Goal: Task Accomplishment & Management: Use online tool/utility

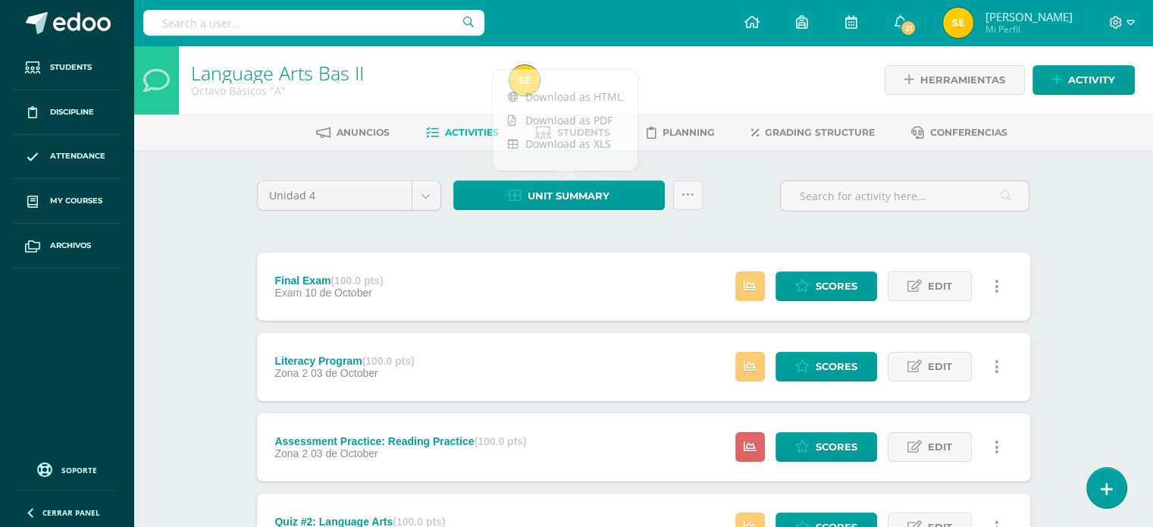
click at [402, 281] on div "Final Exam (100.0 pts) Exam [DATE]" at bounding box center [329, 286] width 145 height 68
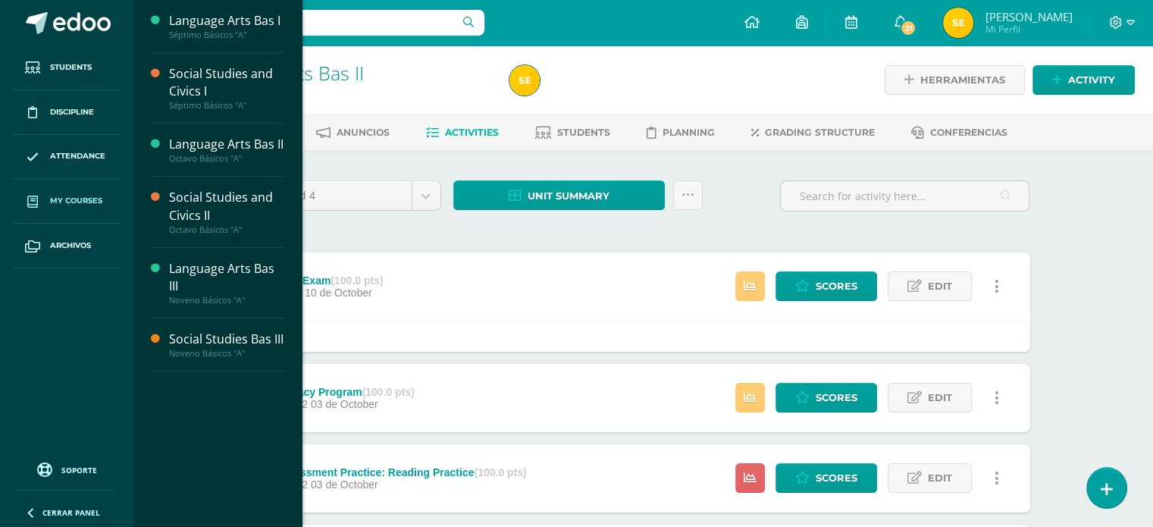
click at [80, 196] on span "My courses" at bounding box center [76, 201] width 52 height 12
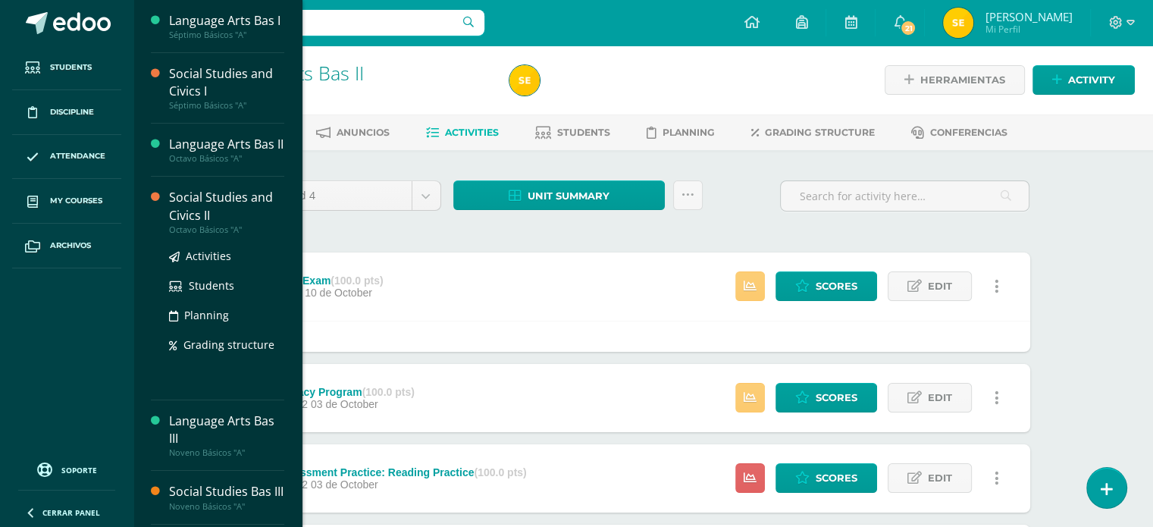
click at [192, 199] on div "Social Studies and Civics II" at bounding box center [226, 206] width 115 height 35
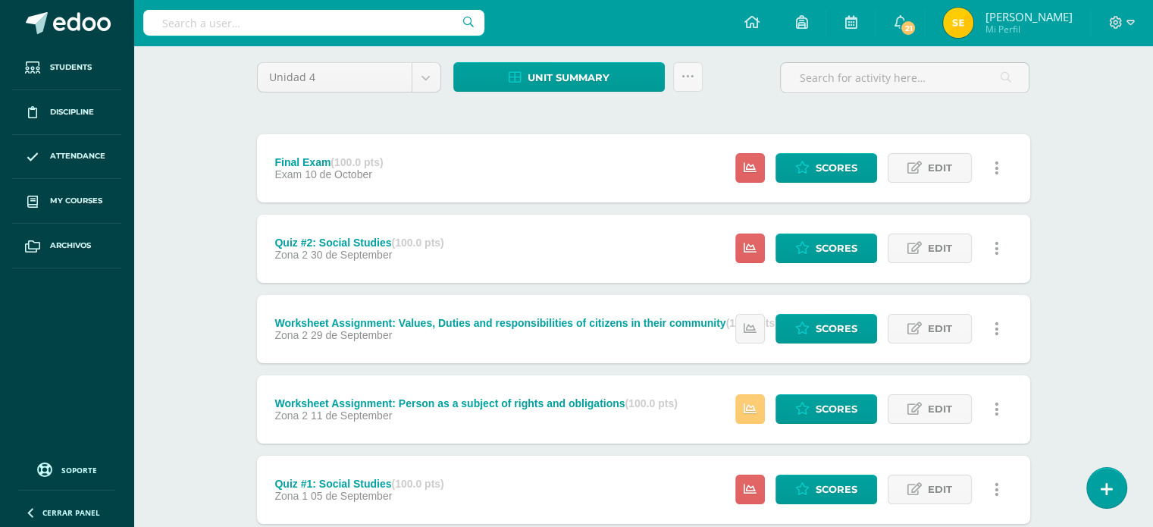
scroll to position [124, 0]
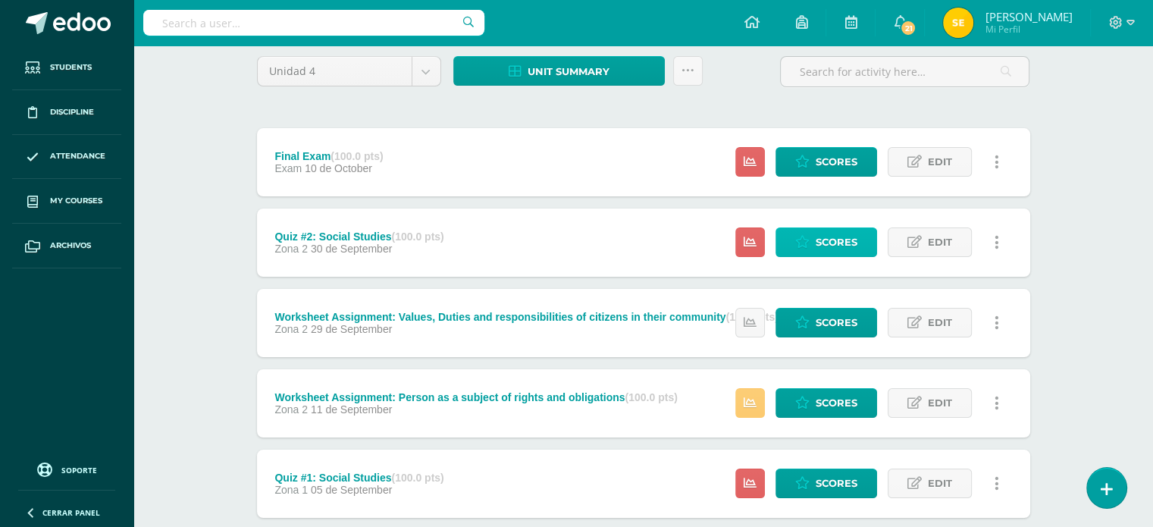
click at [831, 243] on span "Scores" at bounding box center [837, 242] width 42 height 28
click at [835, 166] on span "Scores" at bounding box center [837, 162] width 42 height 28
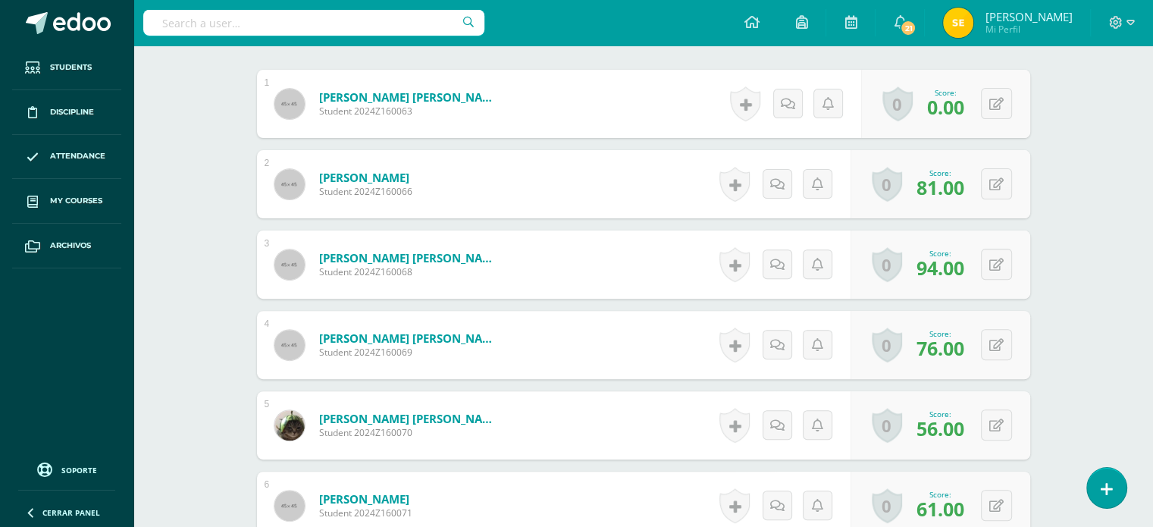
scroll to position [471, 0]
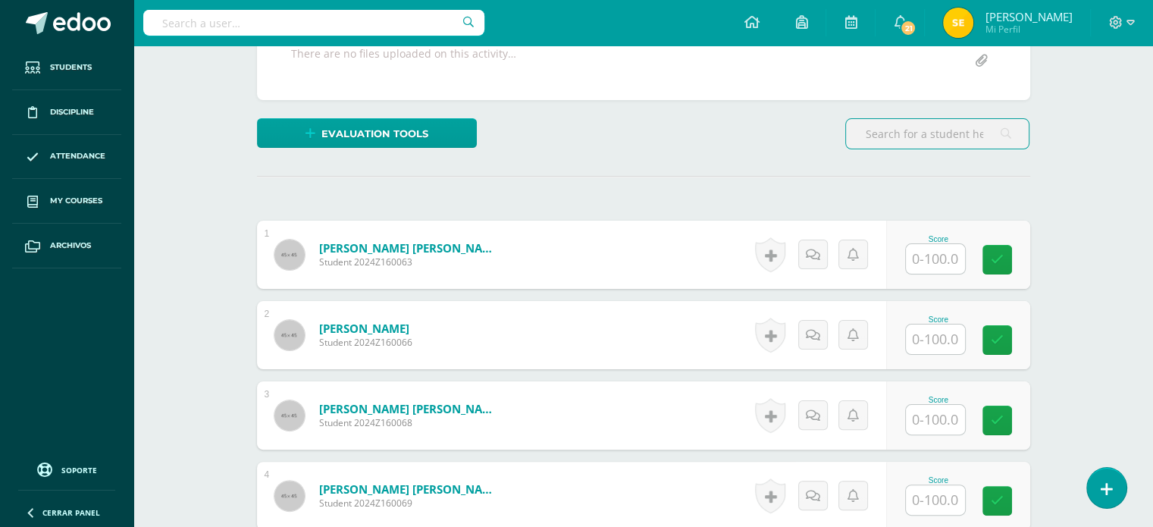
scroll to position [308, 0]
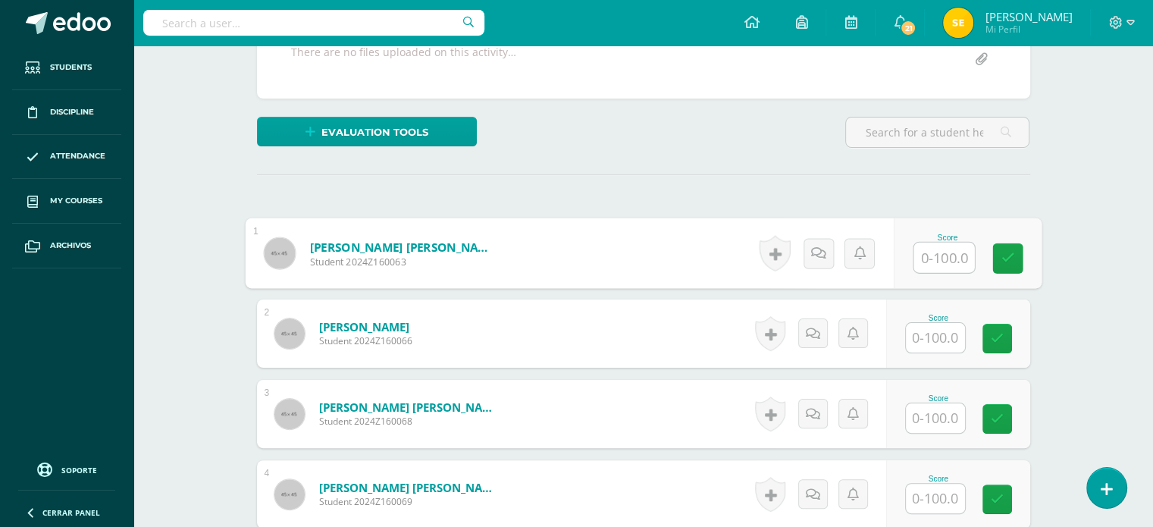
click at [929, 257] on input "text" at bounding box center [943, 258] width 61 height 30
type input "0"
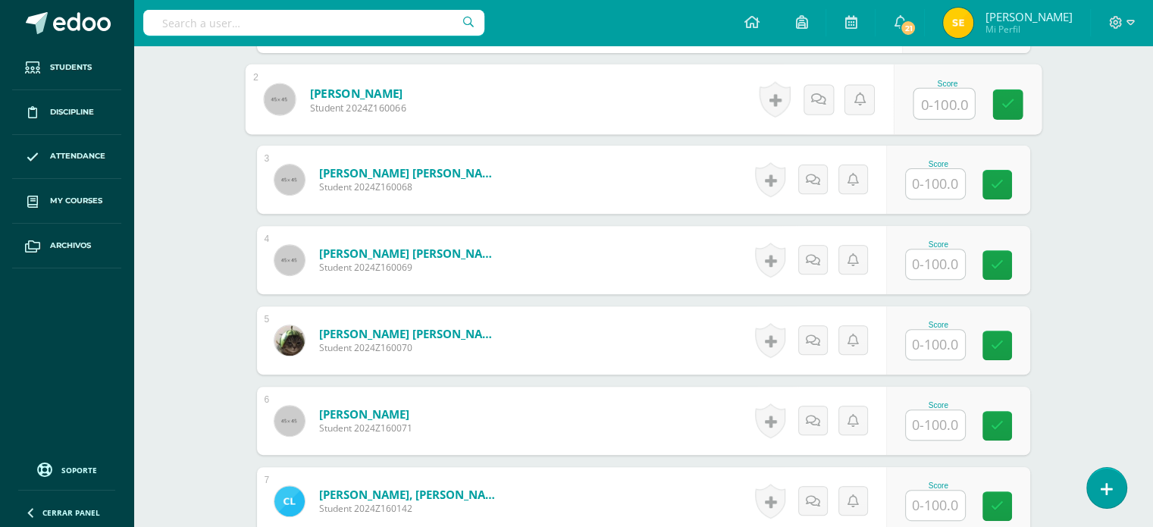
scroll to position [534, 0]
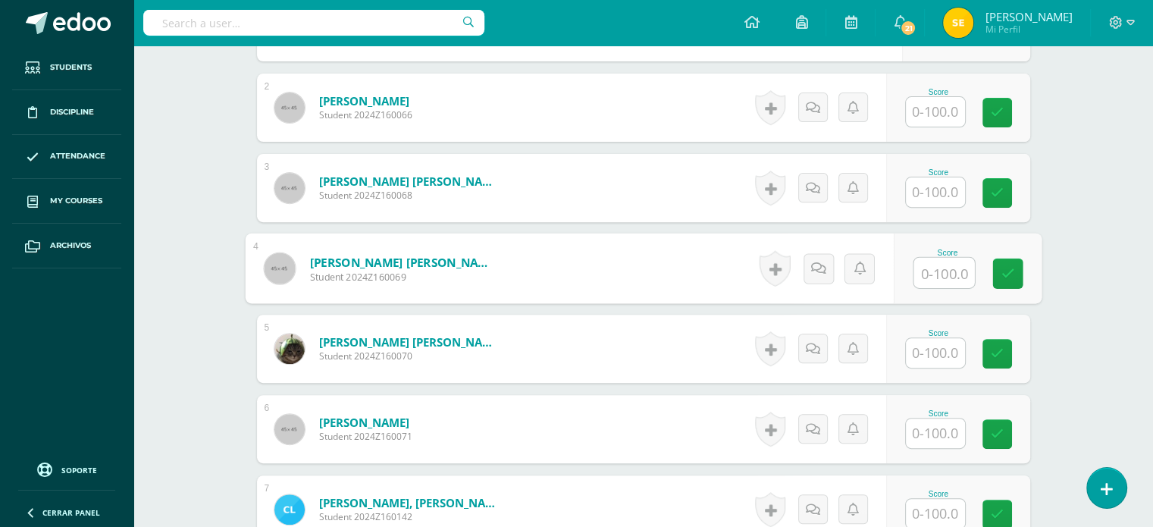
click at [945, 271] on input "text" at bounding box center [943, 273] width 61 height 30
type input "90"
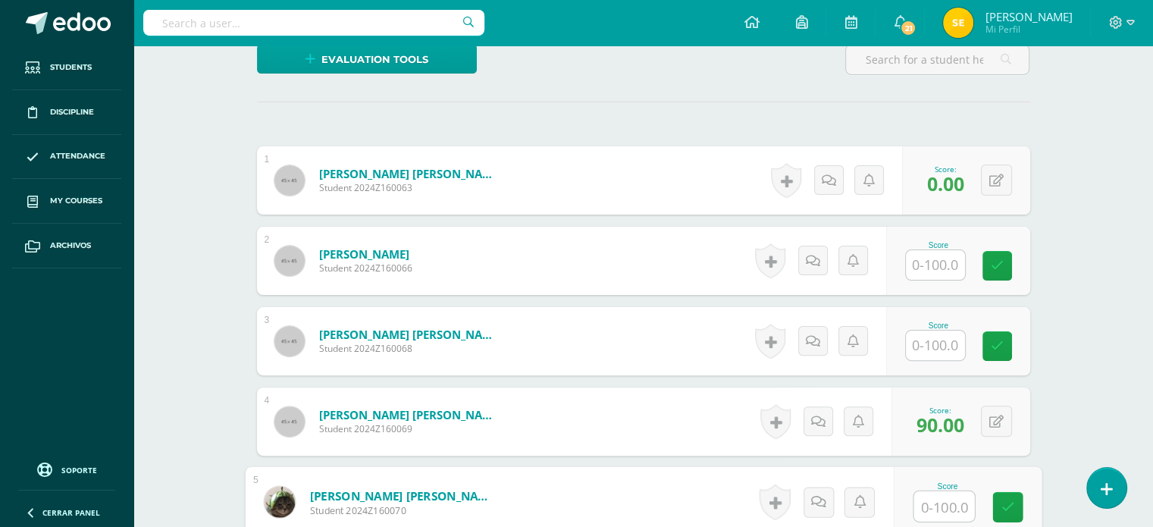
scroll to position [381, 0]
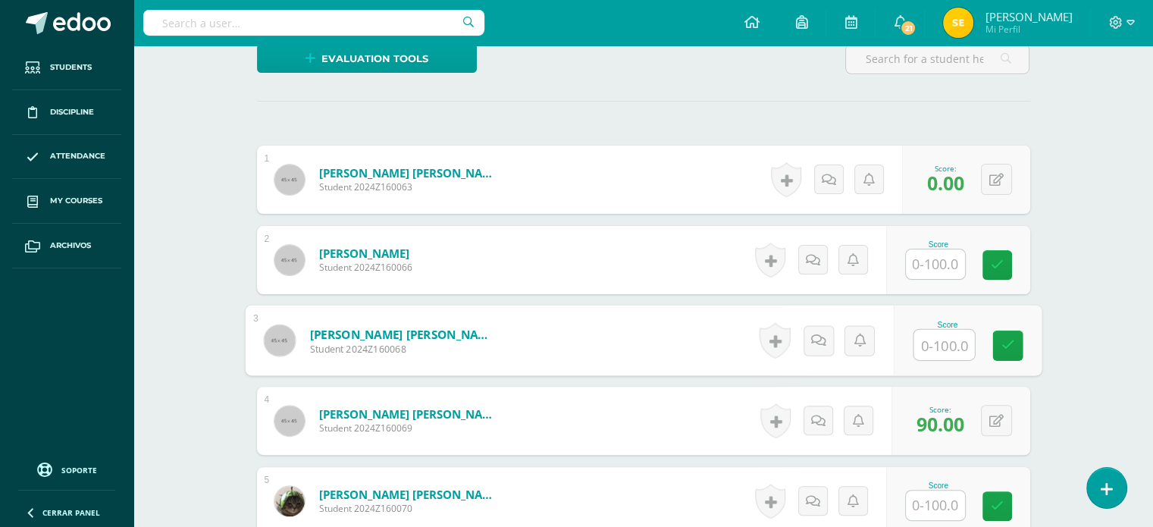
click at [948, 340] on input "text" at bounding box center [943, 345] width 61 height 30
type input "95"
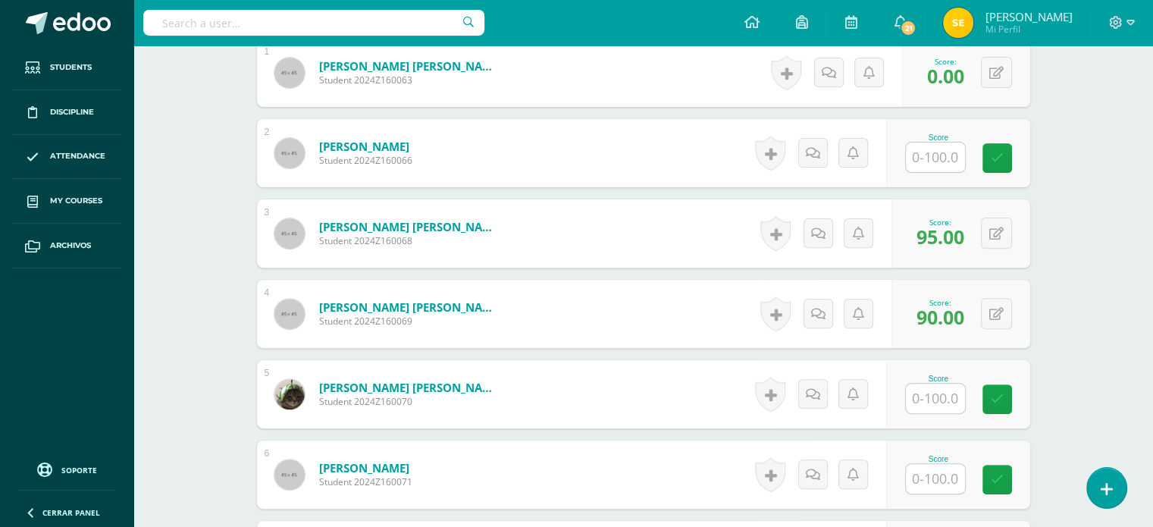
scroll to position [484, 0]
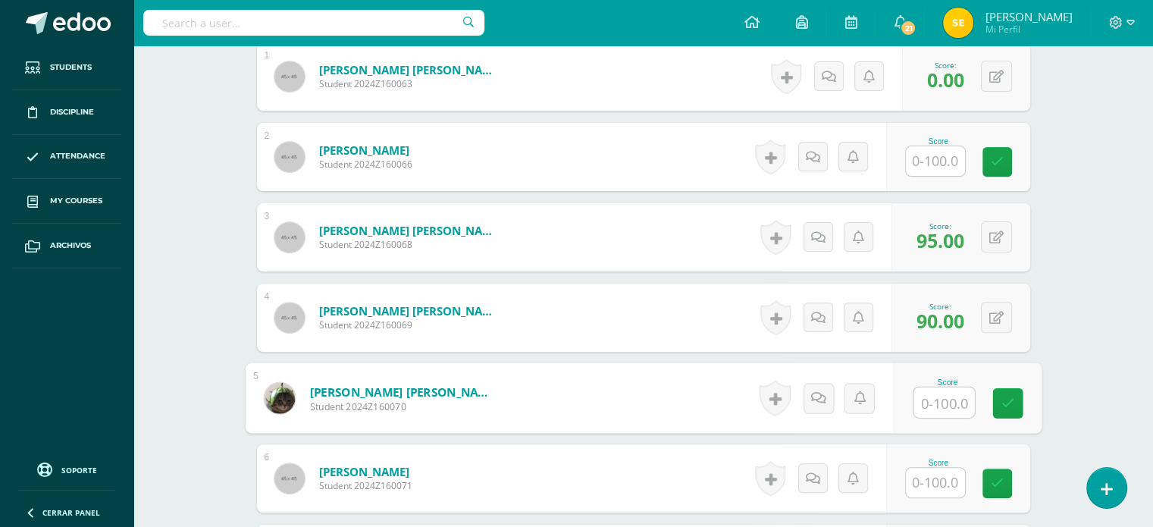
click at [943, 396] on input "text" at bounding box center [943, 402] width 61 height 30
type input "65"
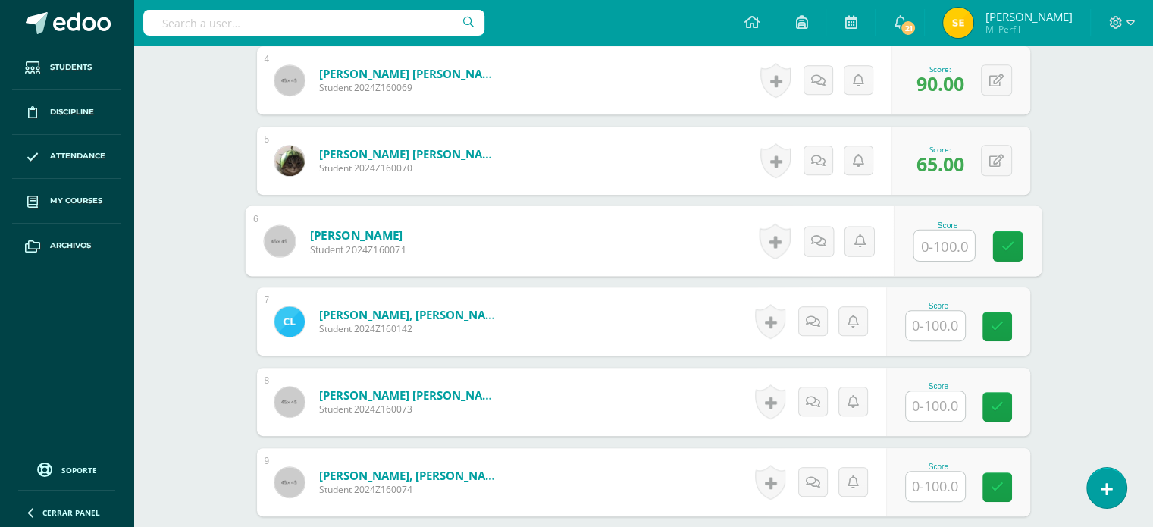
scroll to position [790, 0]
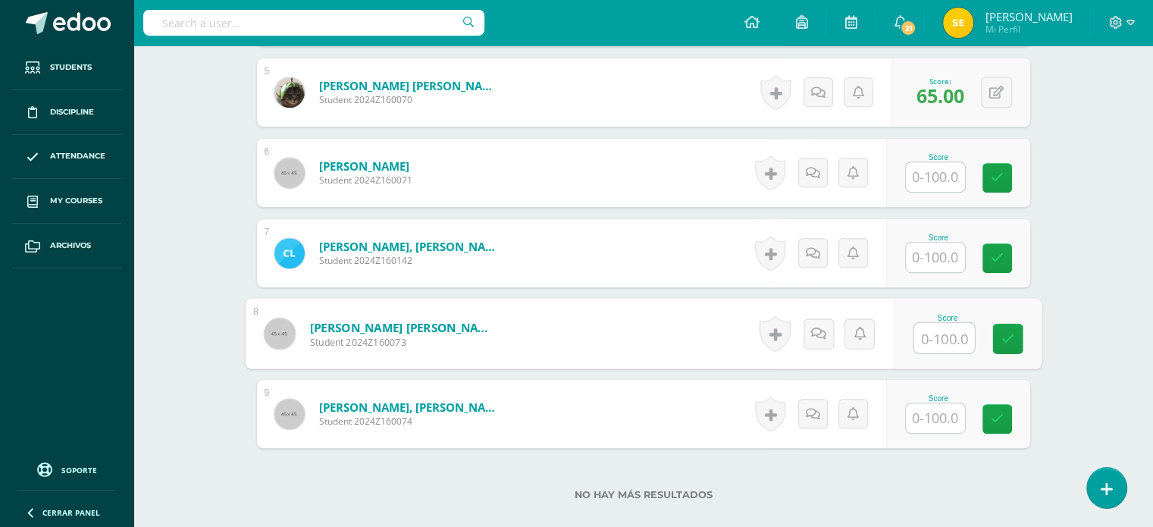
click at [948, 330] on input "text" at bounding box center [943, 338] width 61 height 30
type input "62"
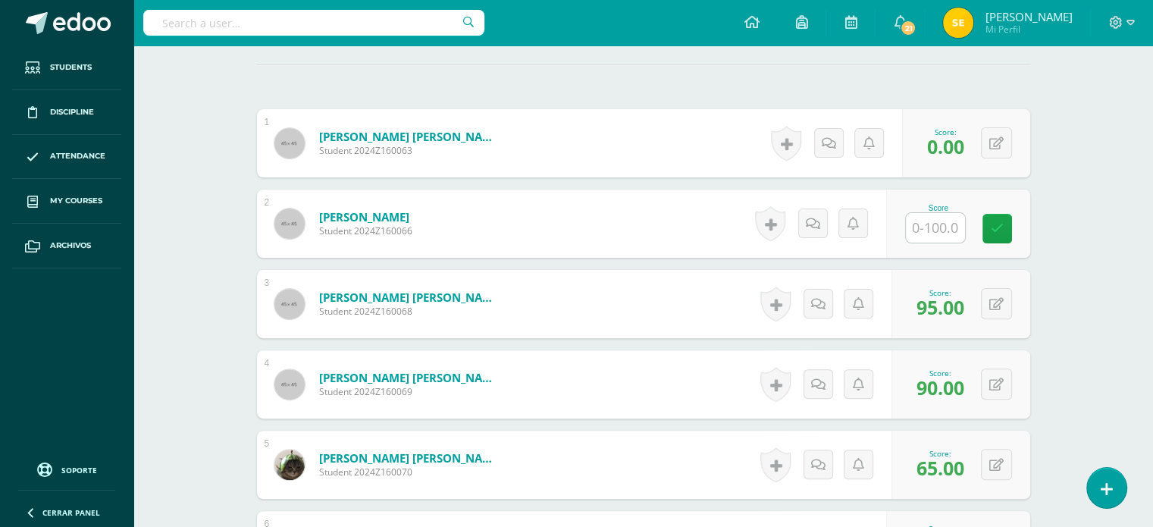
scroll to position [417, 0]
click at [956, 224] on input "text" at bounding box center [943, 229] width 61 height 30
type input "87"
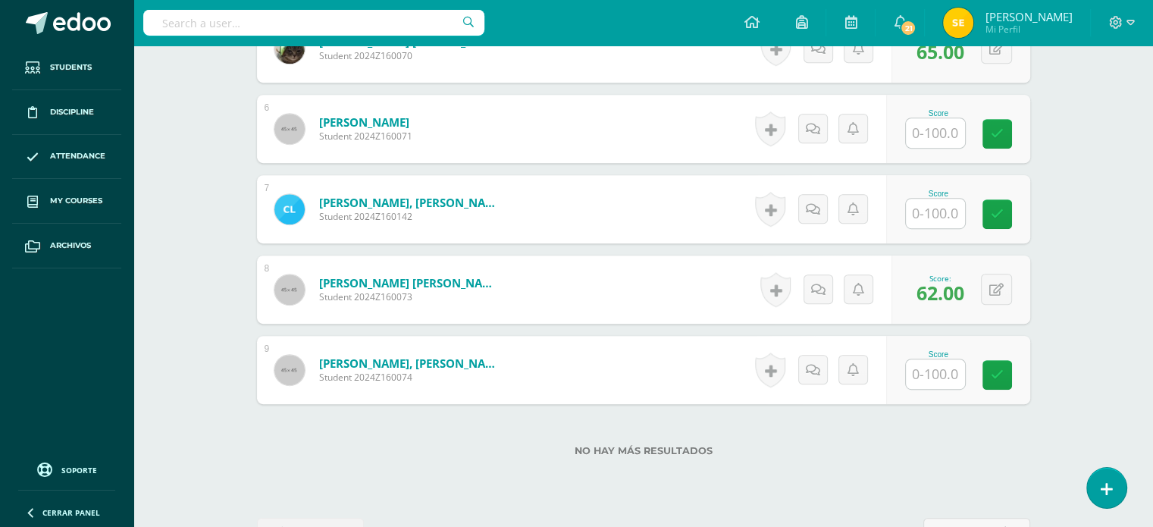
scroll to position [844, 0]
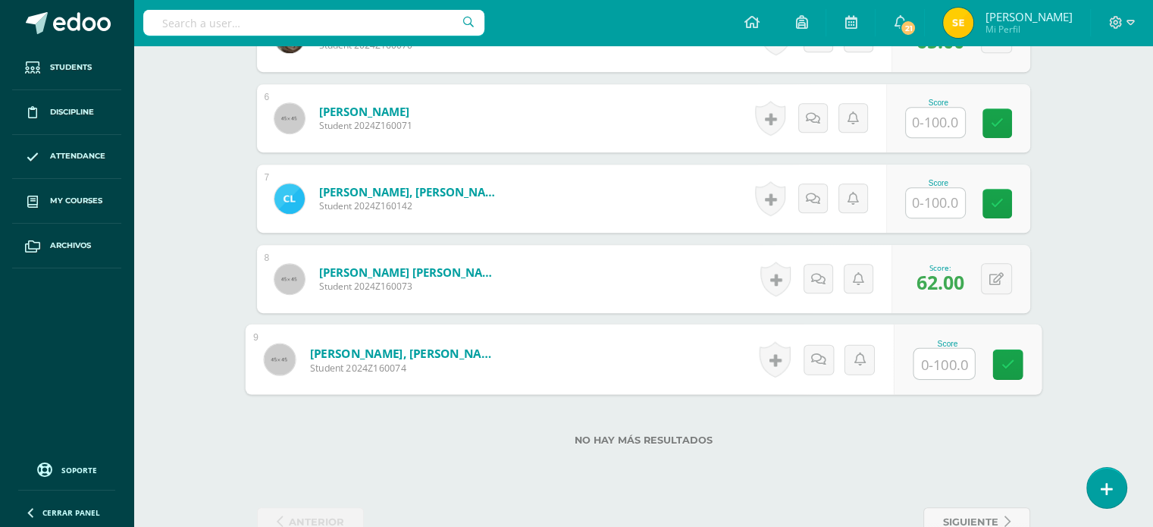
click at [918, 355] on input "text" at bounding box center [943, 364] width 61 height 30
type input "80"
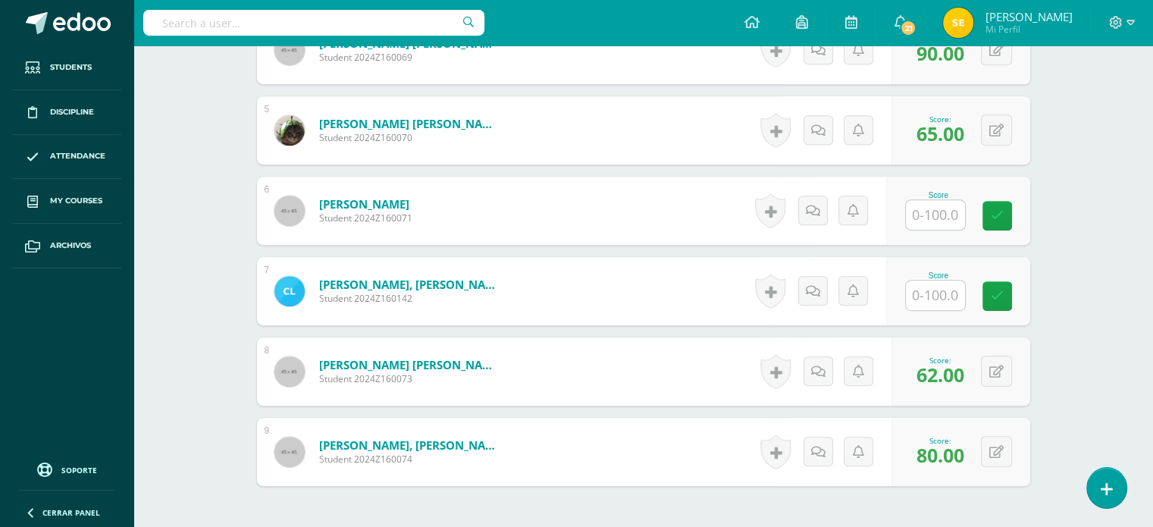
scroll to position [751, 0]
click at [941, 287] on input "text" at bounding box center [943, 296] width 61 height 30
type input "45"
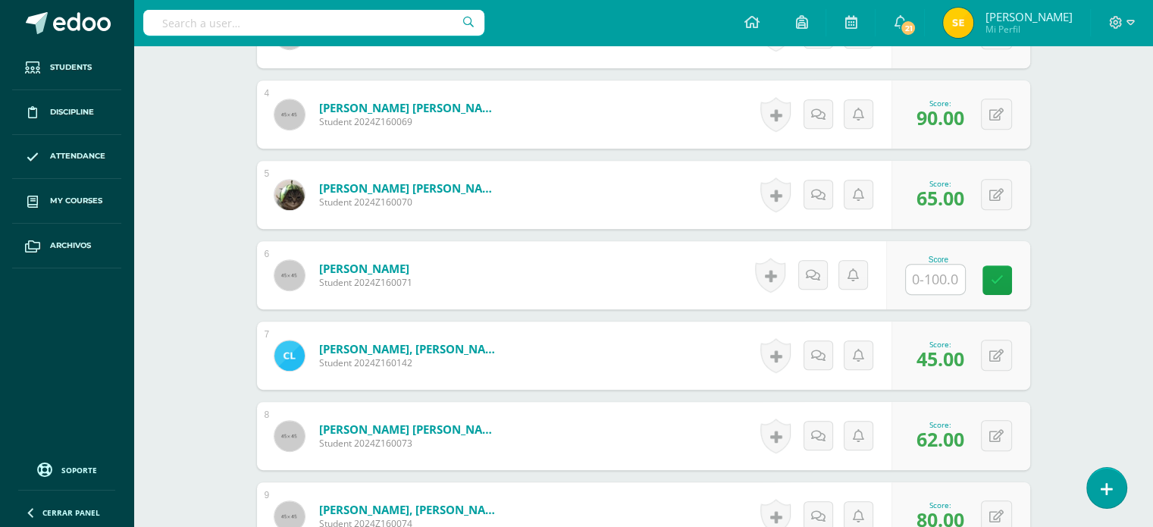
scroll to position [685, 0]
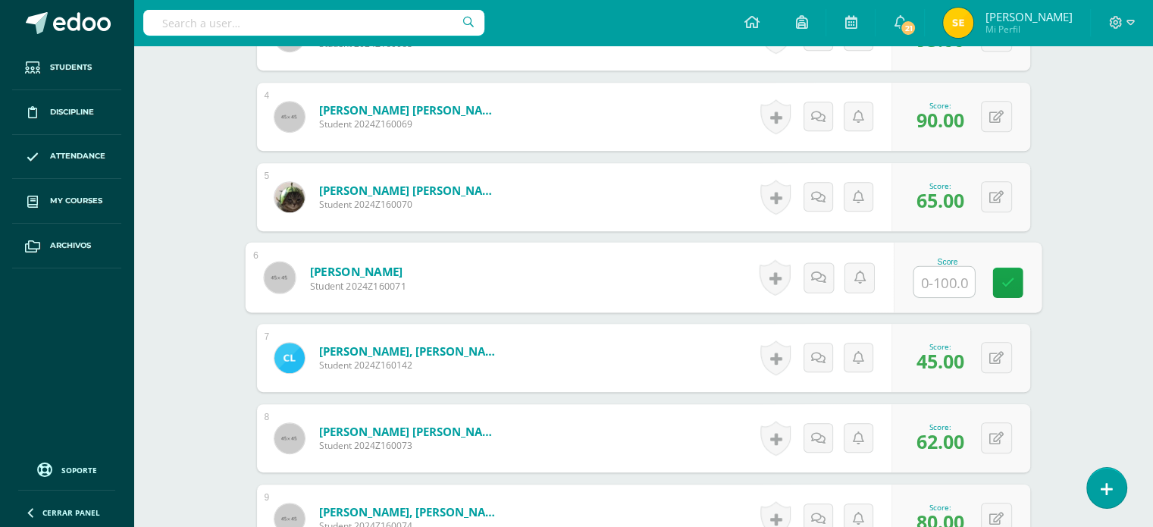
click at [939, 281] on input "text" at bounding box center [943, 282] width 61 height 30
type input "90"
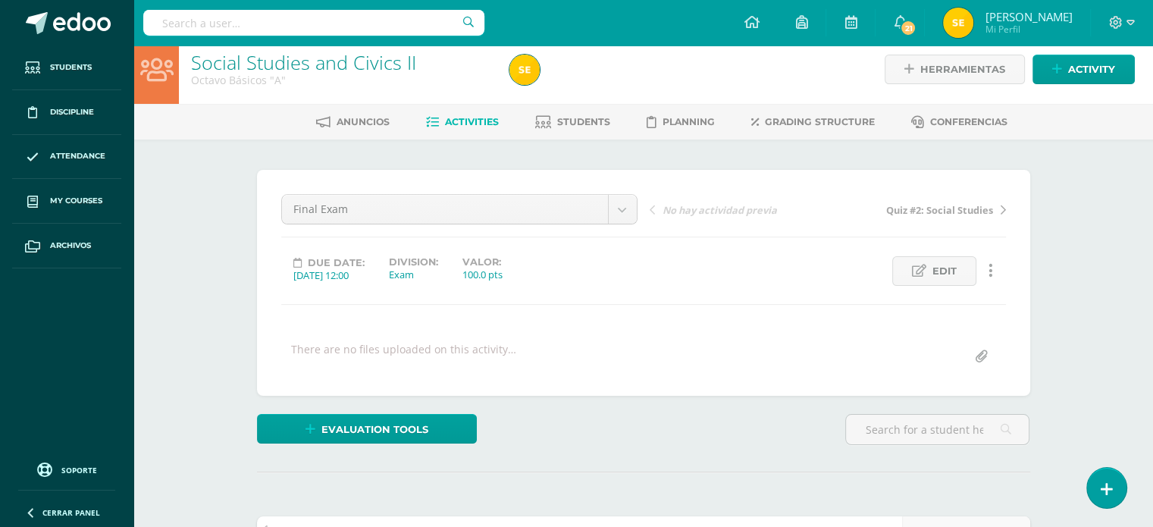
scroll to position [0, 0]
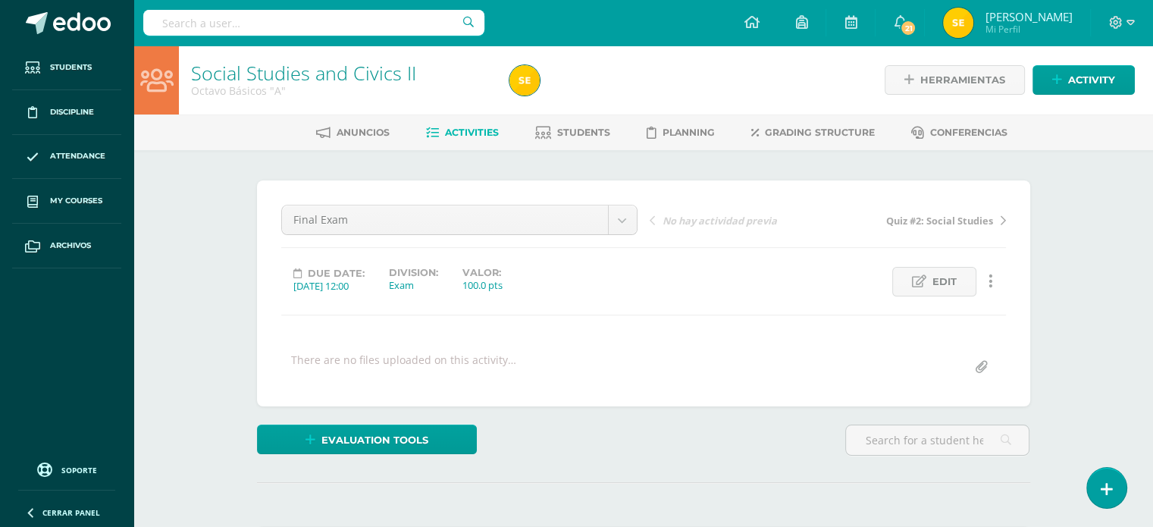
click at [450, 130] on span "Activities" at bounding box center [472, 132] width 54 height 11
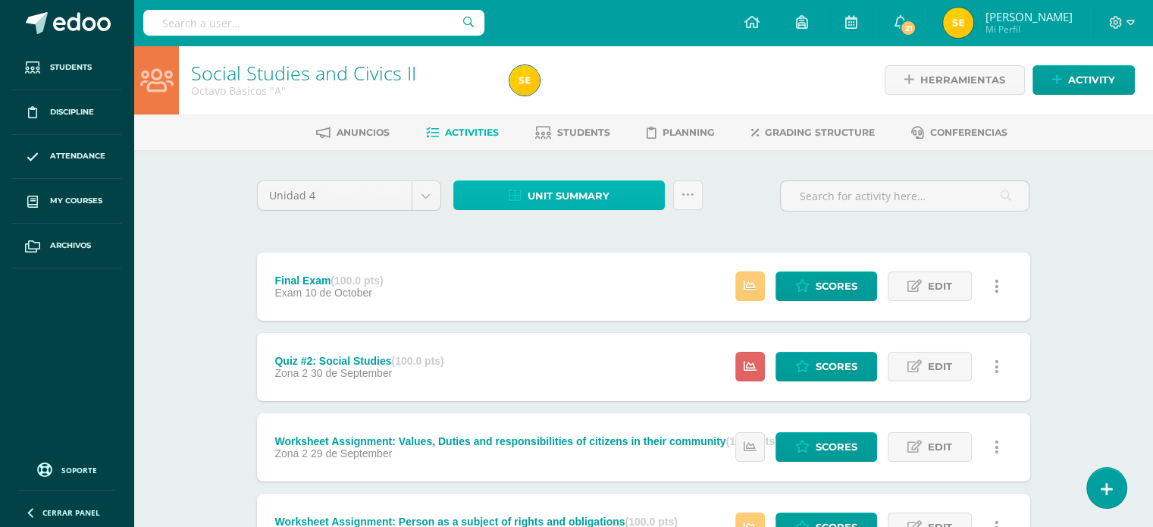
drag, startPoint x: 569, startPoint y: 193, endPoint x: 540, endPoint y: 202, distance: 30.9
click at [540, 202] on span "Unit summary" at bounding box center [569, 196] width 82 height 28
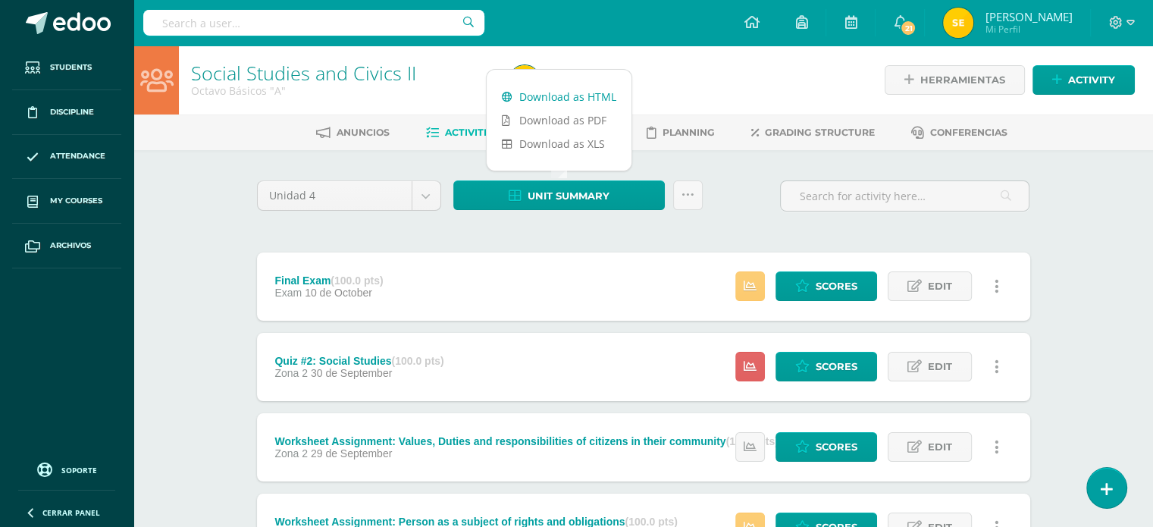
click at [555, 99] on link "Download as HTML" at bounding box center [559, 97] width 145 height 24
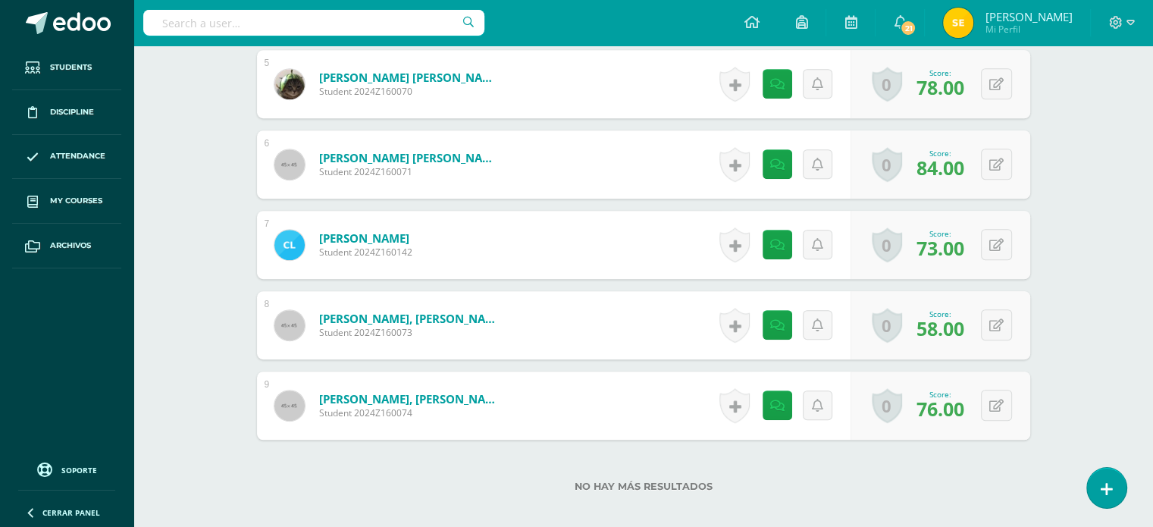
scroll to position [836, 0]
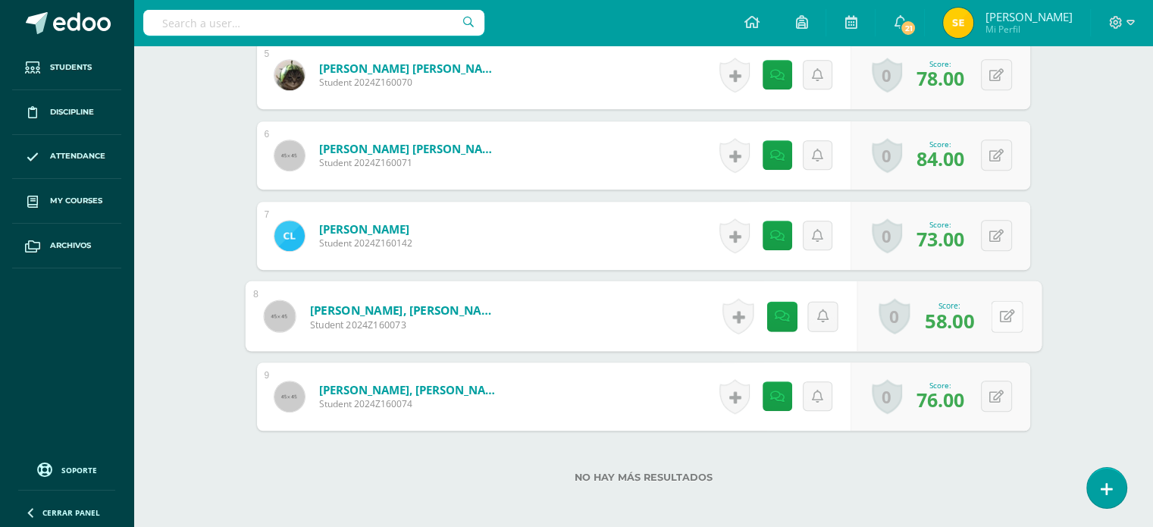
click at [997, 318] on button at bounding box center [1007, 316] width 32 height 32
click at [786, 313] on link at bounding box center [777, 316] width 30 height 30
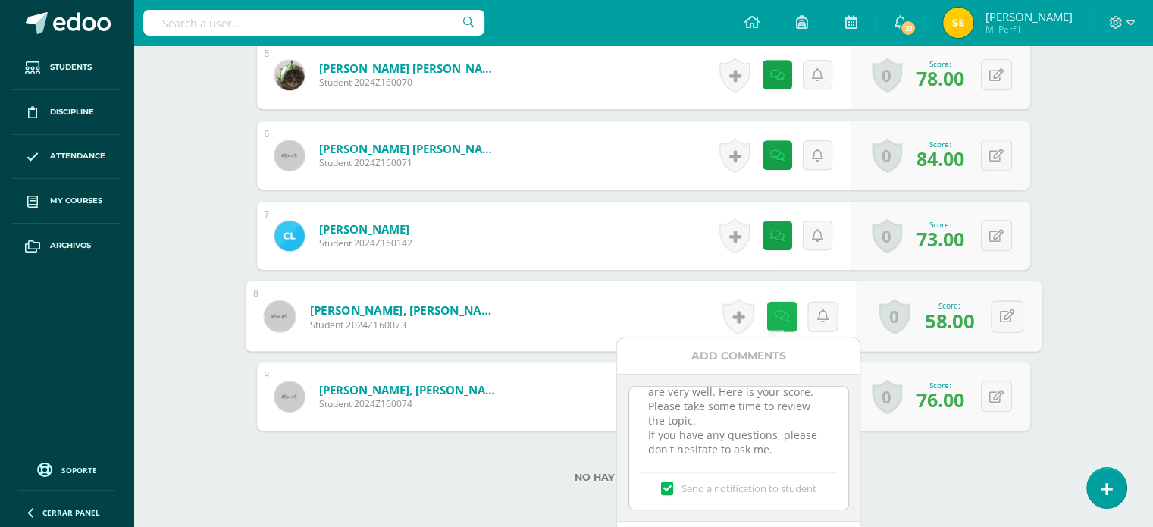
scroll to position [0, 0]
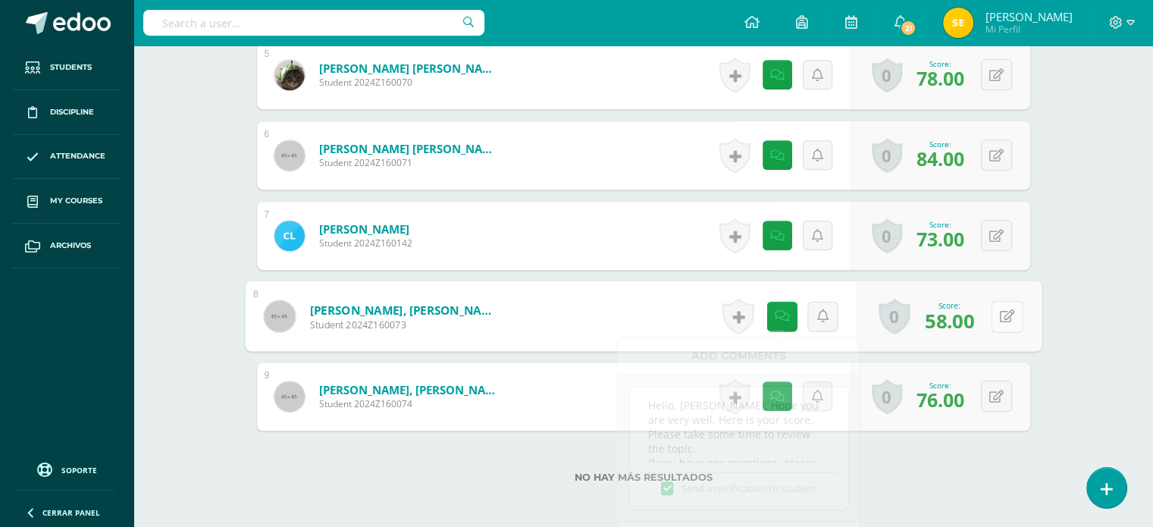
click at [995, 321] on button at bounding box center [1007, 316] width 32 height 32
type input "65"
